Goal: Information Seeking & Learning: Learn about a topic

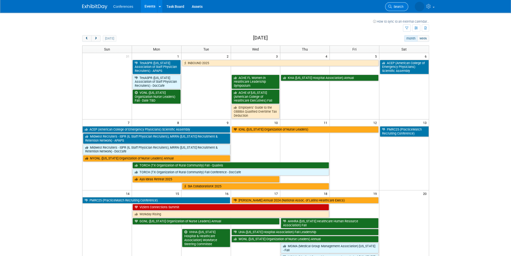
click at [395, 7] on span "Search" at bounding box center [398, 7] width 12 height 4
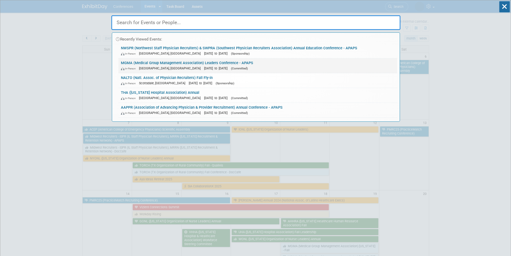
click at [149, 64] on link "MGMA (Medical Group Management Association) Leaders Conference - APAPS In-Perso…" at bounding box center [257, 65] width 279 height 15
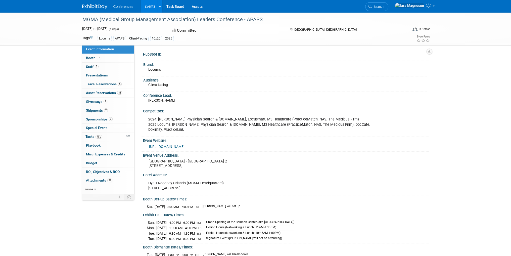
click at [191, 77] on div "Audience:" at bounding box center [284, 79] width 283 height 6
click at [88, 28] on span "[DATE] to [DATE]" at bounding box center [94, 29] width 25 height 4
click at [74, 30] on div "MGMA (Medical Group Management Association) Leaders Conference - APAPS [DATE] t…" at bounding box center [255, 29] width 511 height 33
